Goal: Task Accomplishment & Management: Use online tool/utility

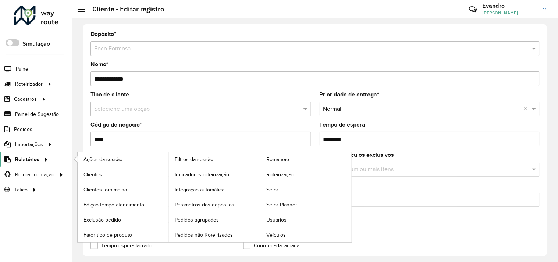
scroll to position [287, 0]
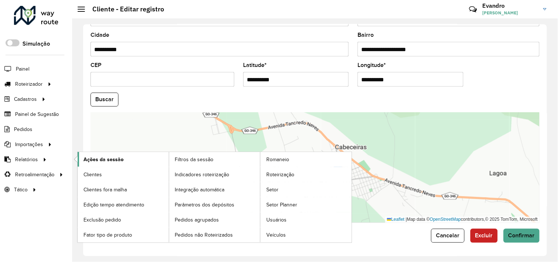
click at [104, 160] on span "Ações da sessão" at bounding box center [103, 160] width 40 height 8
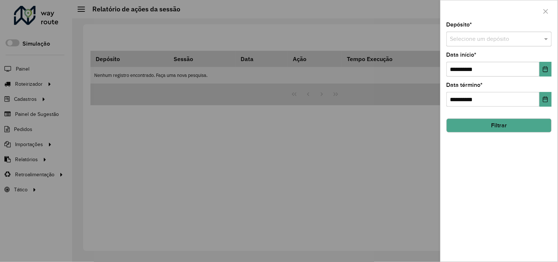
click at [539, 42] on div at bounding box center [499, 39] width 105 height 9
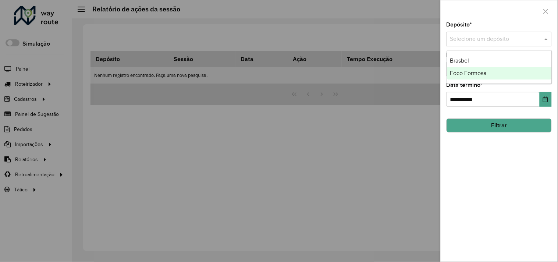
click at [477, 73] on span "Foco Formosa" at bounding box center [468, 73] width 36 height 6
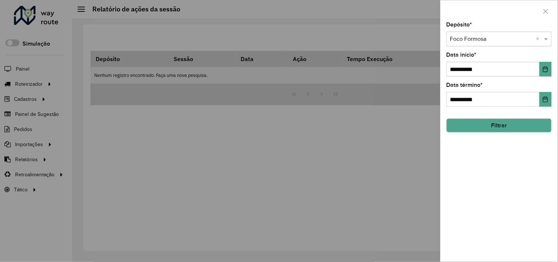
click at [500, 123] on button "Filtrar" at bounding box center [499, 125] width 105 height 14
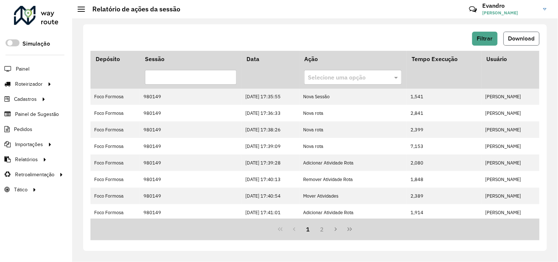
click at [515, 39] on span "Download" at bounding box center [521, 38] width 26 height 6
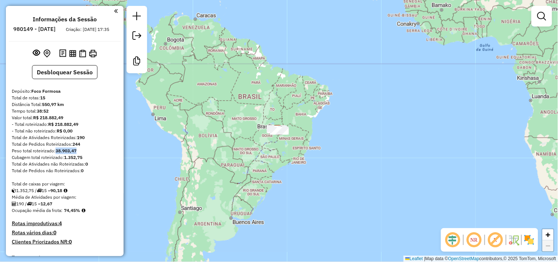
drag, startPoint x: 78, startPoint y: 156, endPoint x: 56, endPoint y: 159, distance: 21.8
click at [56, 154] on div "Peso total roteirizado: 38.903,47" at bounding box center [65, 150] width 106 height 7
copy strong "38.903,47"
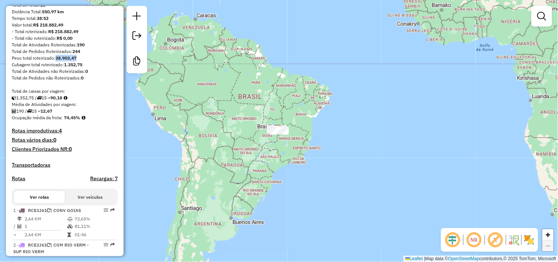
scroll to position [204, 0]
